Goal: Transaction & Acquisition: Purchase product/service

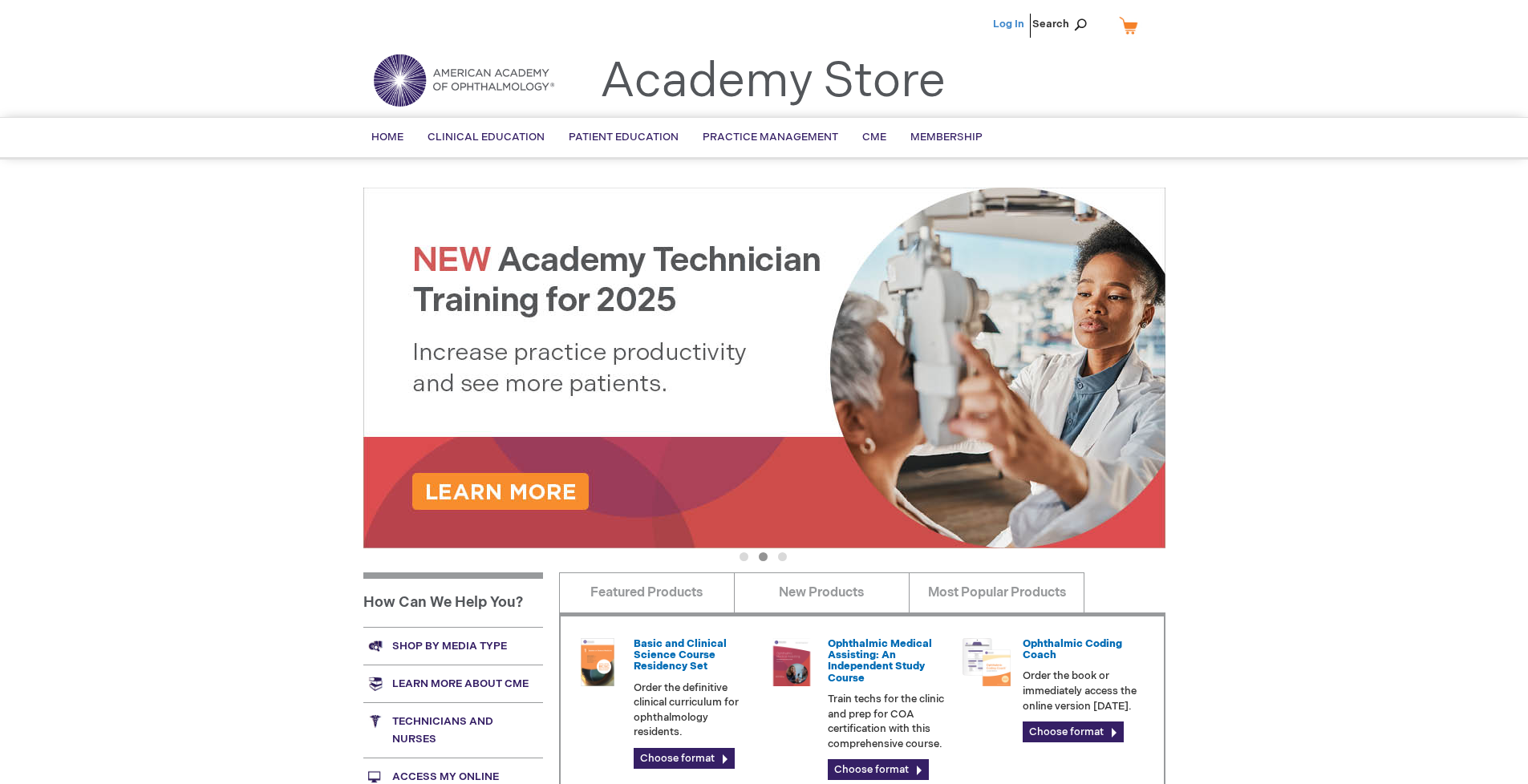
click at [1010, 24] on link "Log In" at bounding box center [1009, 23] width 31 height 13
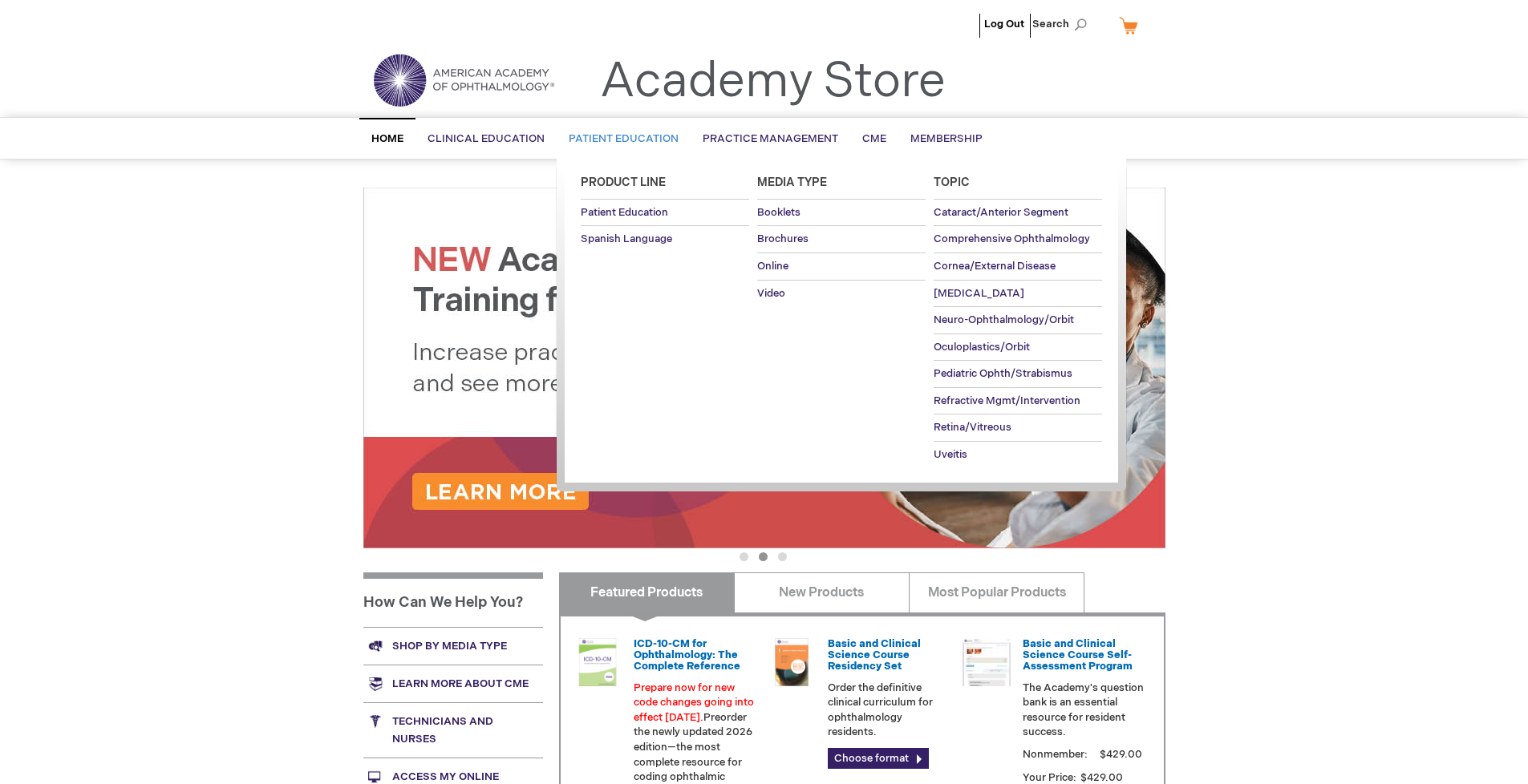
click at [619, 139] on span "Patient Education" at bounding box center [623, 138] width 110 height 13
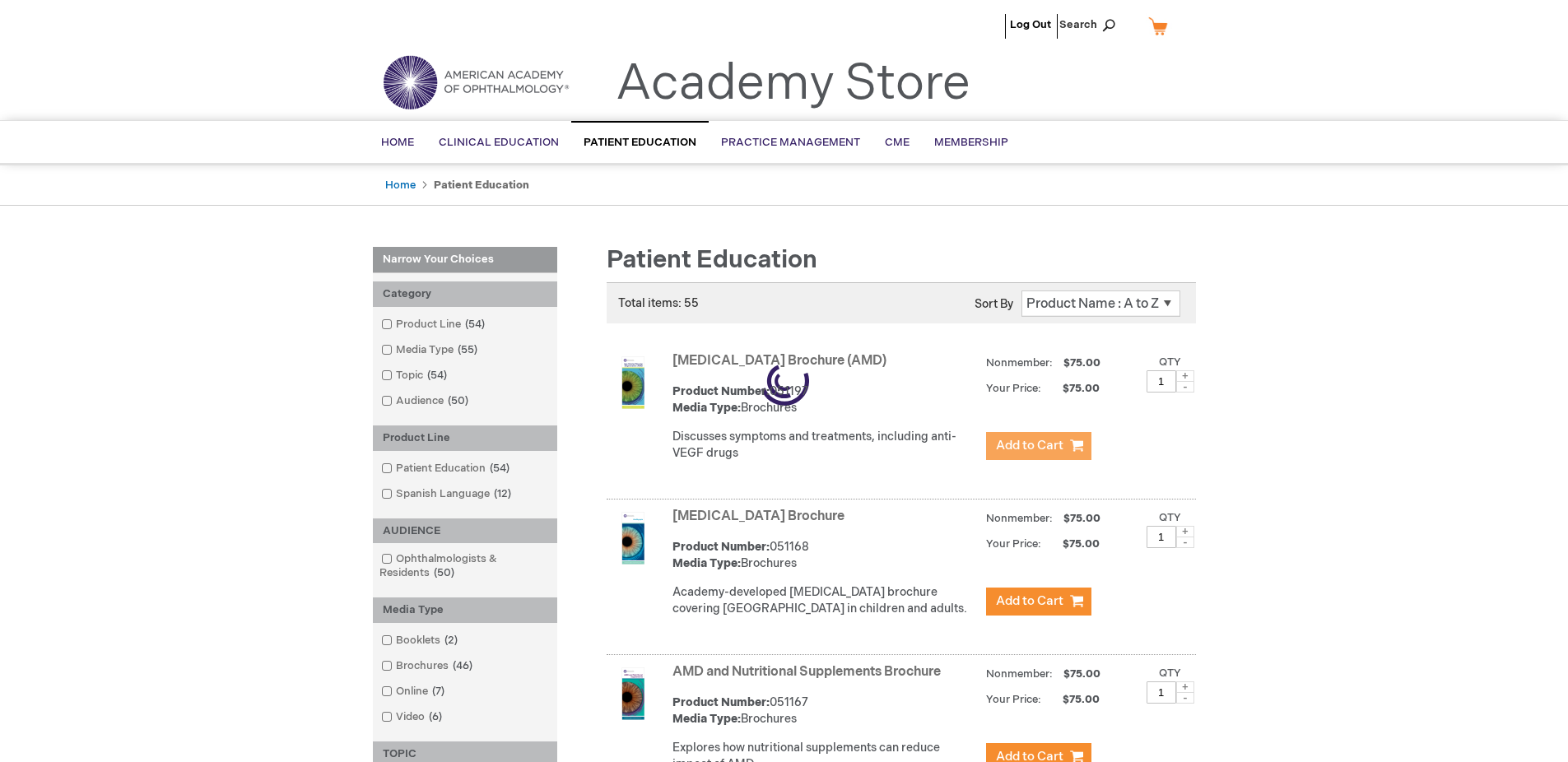
click at [1038, 446] on span "Add to Cart" at bounding box center [1030, 446] width 68 height 16
